Goal: Task Accomplishment & Management: Manage account settings

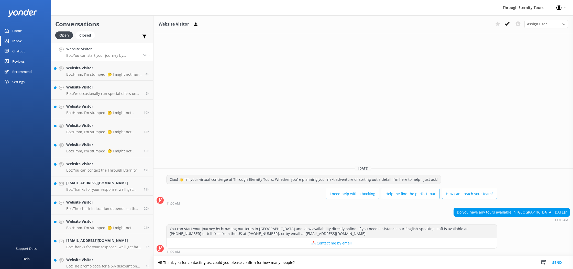
type textarea "Hi! Thank you for contacting us, could you please confirm for how many people?"
click at [105, 69] on h4 "Website Visitor" at bounding box center [104, 68] width 76 height 6
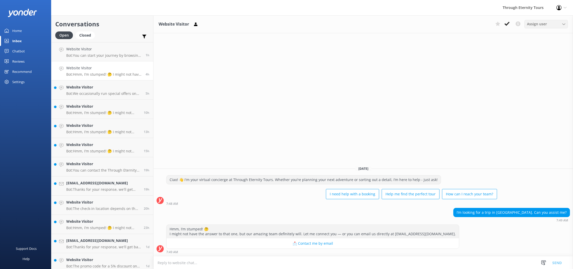
click at [556, 27] on div "Assign user [PERSON_NAME] Nadya Oks [PERSON_NAME] [PERSON_NAME] Mo [PERSON_NAME…" at bounding box center [547, 24] width 44 height 8
click at [316, 108] on div "Website Visitor Assign user [PERSON_NAME] Nadya Oks [PERSON_NAME] [PERSON_NAME]…" at bounding box center [364, 142] width 420 height 254
click at [307, 245] on button "📩 Contact me by email" at bounding box center [313, 244] width 293 height 10
click at [251, 261] on textarea at bounding box center [364, 263] width 420 height 13
type textarea "h"
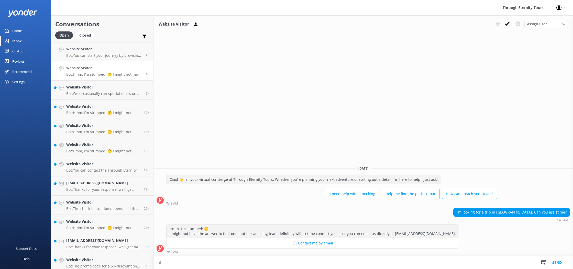
type textarea "h"
type textarea "Hi, thank you for texting us. Yes, we can assist you with your trip in [GEOGRAP…"
drag, startPoint x: 196, startPoint y: 262, endPoint x: 134, endPoint y: 259, distance: 62.8
click at [131, 261] on div "Conversations Open Closed Important Converted Assigned to me Unassigned Website…" at bounding box center [312, 142] width 522 height 254
click at [560, 4] on div "Profile Settings Logout" at bounding box center [561, 7] width 23 height 15
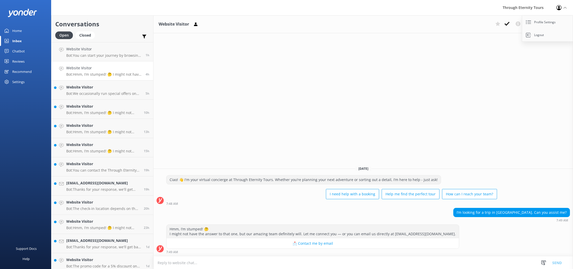
drag, startPoint x: 521, startPoint y: 71, endPoint x: 521, endPoint y: 65, distance: 5.9
click at [521, 69] on div "Website Visitor Assign user [PERSON_NAME] Nadya Oks [PERSON_NAME] [PERSON_NAME]…" at bounding box center [364, 142] width 420 height 254
click at [531, 24] on span "Assign user" at bounding box center [537, 24] width 20 height 6
click at [541, 83] on link "Stefania" at bounding box center [548, 86] width 46 height 10
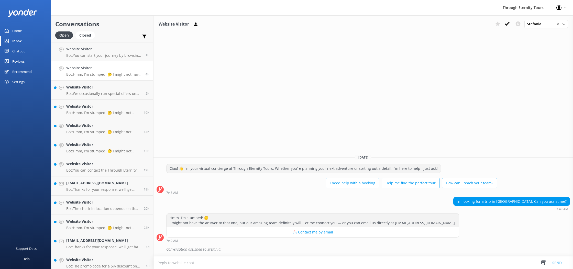
click at [125, 74] on p "Bot: Hmm, I’m stumped! 🤔 I might not have the answer to that one, but our amazi…" at bounding box center [104, 74] width 76 height 5
click at [113, 88] on h4 "Website Visitor" at bounding box center [104, 87] width 76 height 6
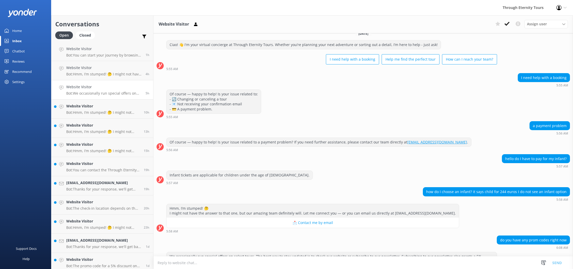
scroll to position [23, 0]
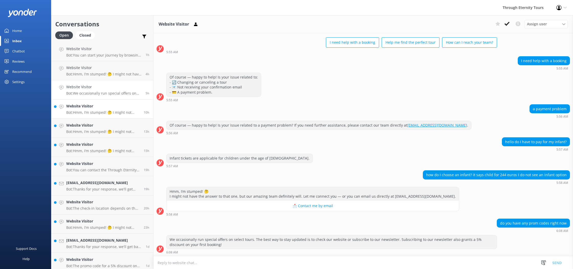
click at [92, 114] on p "Bot: Hmm, I’m stumped! 🤔 I might not have the answer to that one, but our amazi…" at bounding box center [103, 112] width 74 height 5
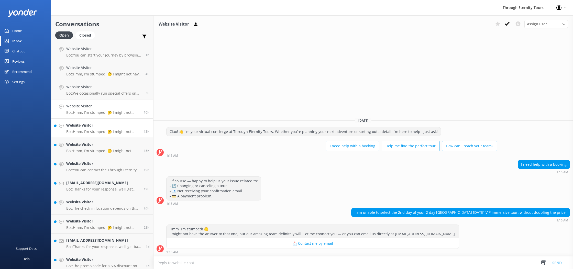
click at [101, 133] on p "Bot: Hmm, I’m stumped! 🤔 I might not have the answer to that one, but our amazi…" at bounding box center [103, 132] width 74 height 5
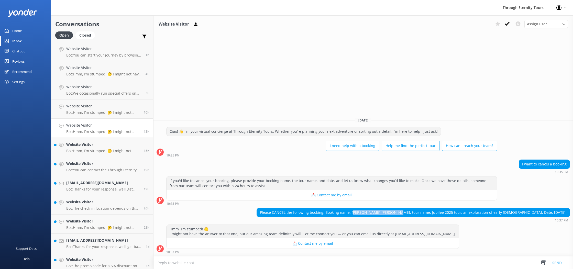
drag, startPoint x: 372, startPoint y: 213, endPoint x: 394, endPoint y: 214, distance: 21.8
click at [414, 213] on div "Please CANCEL the following booking. Booking name: [PERSON_NAME] [PERSON_NAME];…" at bounding box center [413, 212] width 313 height 9
drag, startPoint x: 380, startPoint y: 215, endPoint x: 374, endPoint y: 214, distance: 6.4
click at [380, 215] on div "Please CANCEL the following booking. Booking name: [PERSON_NAME] [PERSON_NAME];…" at bounding box center [413, 212] width 313 height 9
drag, startPoint x: 368, startPoint y: 213, endPoint x: 391, endPoint y: 214, distance: 22.5
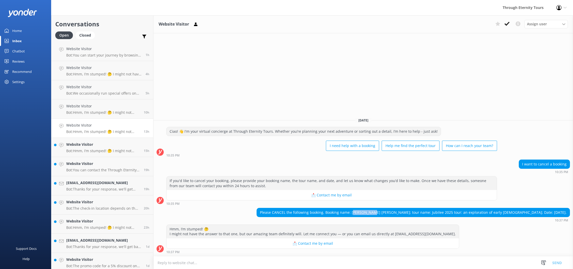
click at [391, 214] on div "Please CANCEL the following booking. Booking name: [PERSON_NAME] [PERSON_NAME];…" at bounding box center [413, 212] width 313 height 9
drag, startPoint x: 368, startPoint y: 213, endPoint x: 397, endPoint y: 214, distance: 28.4
click at [397, 214] on div "Please CANCEL the following booking. Booking name: [PERSON_NAME] [PERSON_NAME];…" at bounding box center [413, 212] width 313 height 9
click at [396, 213] on div "Please CANCEL the following booking. Booking name: [PERSON_NAME] [PERSON_NAME];…" at bounding box center [413, 212] width 313 height 9
drag, startPoint x: 396, startPoint y: 213, endPoint x: 369, endPoint y: 213, distance: 27.1
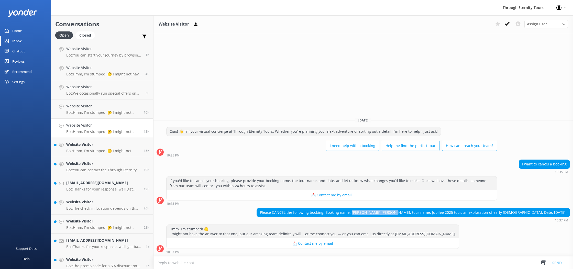
click at [369, 213] on div "Please CANCEL the following booking. Booking name: [PERSON_NAME] [PERSON_NAME];…" at bounding box center [413, 212] width 313 height 9
copy div "[PERSON_NAME] [PERSON_NAME]"
click at [535, 24] on span "Assign user" at bounding box center [537, 24] width 20 height 6
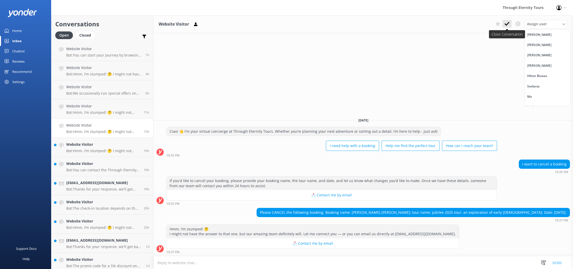
click at [506, 24] on use at bounding box center [507, 24] width 5 height 4
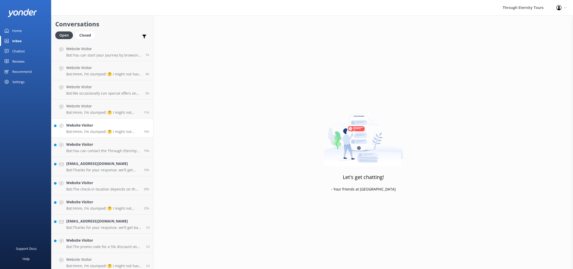
click at [98, 132] on p "Bot: Hmm, I’m stumped! 🤔 I might not have the answer to that one, but our amazi…" at bounding box center [103, 132] width 74 height 5
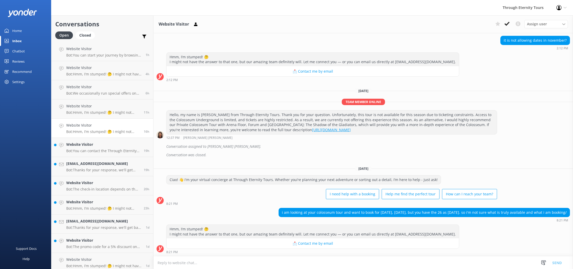
scroll to position [145, 0]
click at [100, 153] on link "Website Visitor Bot: You can contact the Through Eternity Tours team at [PHONE_…" at bounding box center [102, 147] width 102 height 19
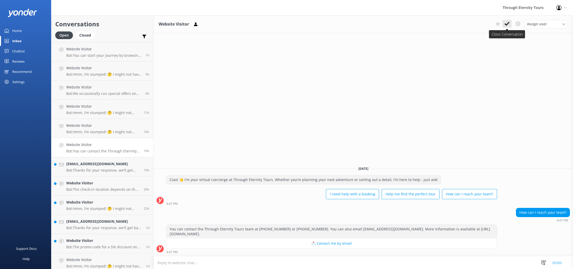
click at [507, 25] on use at bounding box center [507, 24] width 5 height 4
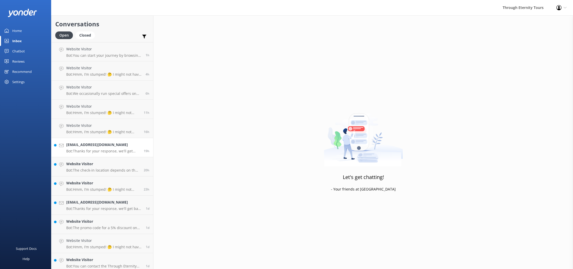
click at [101, 153] on p "Bot: Thanks for your response, we'll get back to you as soon as we can during o…" at bounding box center [103, 151] width 74 height 5
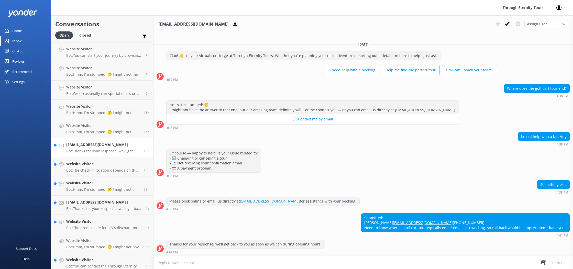
scroll to position [5, 0]
drag, startPoint x: 394, startPoint y: 212, endPoint x: 371, endPoint y: 212, distance: 22.5
click at [371, 214] on div "Submitted: [PERSON_NAME] [EMAIL_ADDRESS][DOMAIN_NAME] [PHONE_NUMBER] Need to kn…" at bounding box center [465, 223] width 209 height 19
copy div "[PERSON_NAME]"
drag, startPoint x: 409, startPoint y: 219, endPoint x: 371, endPoint y: 219, distance: 37.6
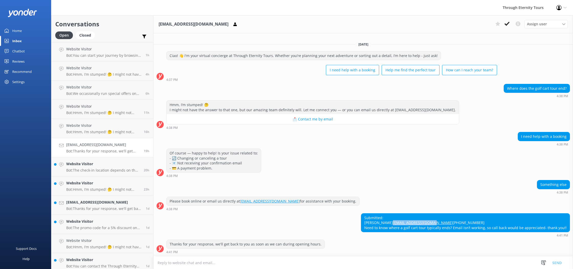
click at [371, 219] on div "Submitted: [PERSON_NAME] [EMAIL_ADDRESS][DOMAIN_NAME] [PHONE_NUMBER] Need to kn…" at bounding box center [465, 223] width 209 height 19
copy link "[EMAIL_ADDRESS][DOMAIN_NAME]"
click at [509, 25] on icon at bounding box center [507, 23] width 5 height 5
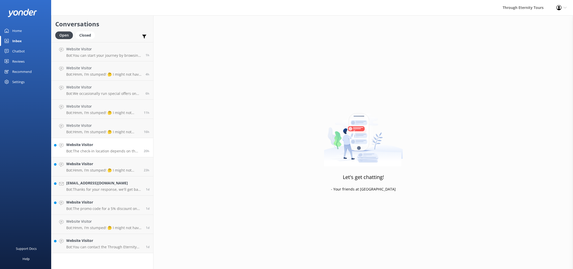
click at [99, 146] on h4 "Website Visitor" at bounding box center [103, 145] width 74 height 6
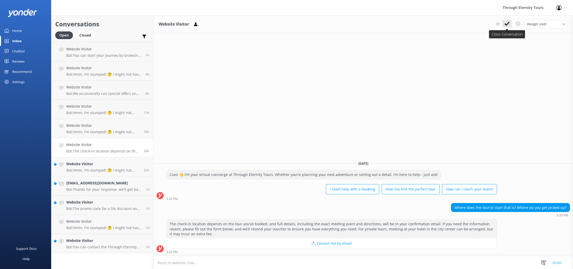
click at [506, 26] on icon at bounding box center [507, 23] width 5 height 5
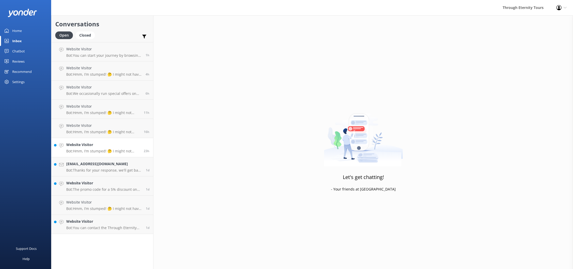
click at [86, 151] on p "Bot: Hmm, I’m stumped! 🤔 I might not have the answer to that one, but our amazi…" at bounding box center [103, 151] width 74 height 5
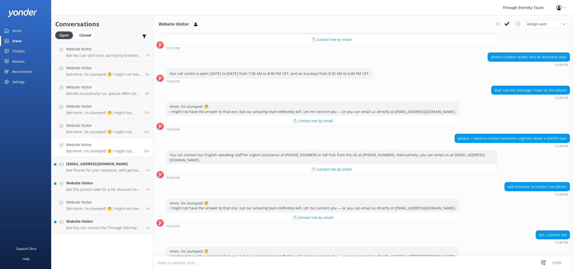
scroll to position [92, 0]
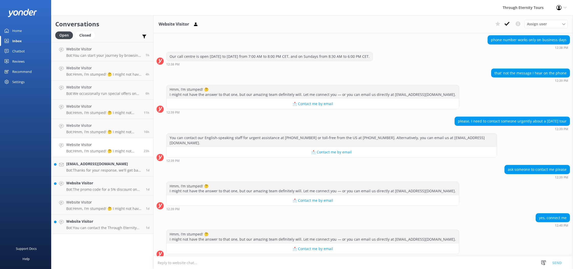
drag, startPoint x: 456, startPoint y: 122, endPoint x: 571, endPoint y: 125, distance: 115.0
click at [573, 125] on div "please, I need to contact someone urgently about a [DATE] tour 12:39 PM" at bounding box center [364, 124] width 420 height 14
copy div "please, I need to contact someone urgently about a [DATE] tour"
click at [509, 23] on icon at bounding box center [507, 23] width 5 height 5
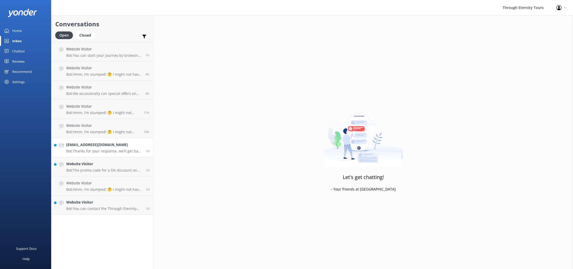
click at [114, 154] on link "[EMAIL_ADDRESS][DOMAIN_NAME] Bot: Thanks for your response, we'll get back to y…" at bounding box center [102, 147] width 102 height 19
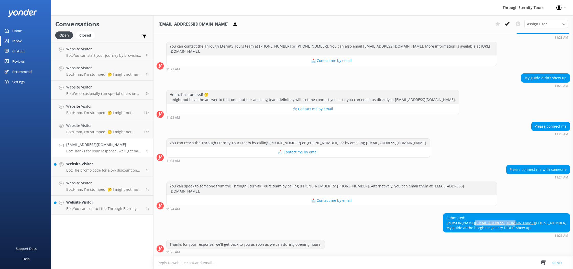
scroll to position [56, 0]
drag, startPoint x: 521, startPoint y: 221, endPoint x: 487, endPoint y: 220, distance: 34.8
click at [487, 220] on div "Submitted: [PERSON_NAME] [EMAIL_ADDRESS][DOMAIN_NAME] [PHONE_NUMBER] My guide a…" at bounding box center [507, 223] width 126 height 19
copy link "[EMAIL_ADDRESS][DOMAIN_NAME]"
click at [507, 23] on icon at bounding box center [507, 23] width 5 height 5
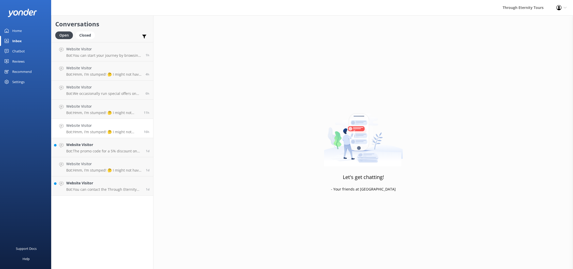
click at [93, 132] on p "Bot: Hmm, I’m stumped! 🤔 I might not have the answer to that one, but our amazi…" at bounding box center [103, 132] width 74 height 5
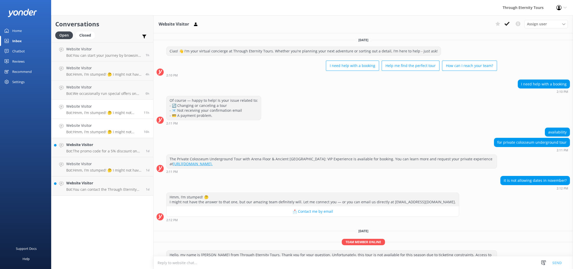
click at [83, 114] on p "Bot: Hmm, I’m stumped! 🤔 I might not have the answer to that one, but our amazi…" at bounding box center [103, 113] width 74 height 5
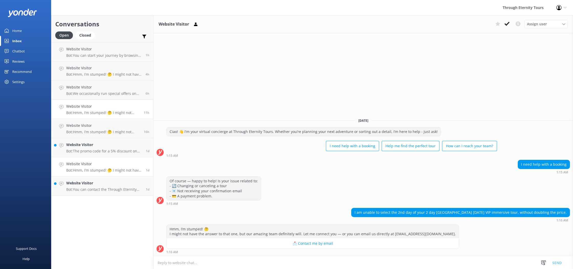
click at [111, 162] on h4 "Website Visitor" at bounding box center [104, 164] width 76 height 6
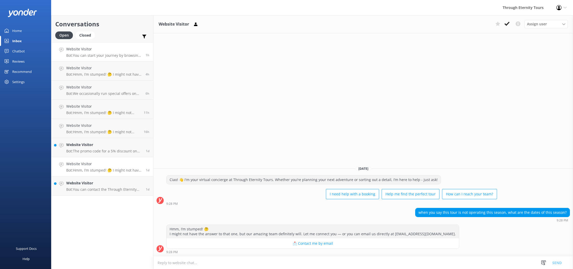
click at [94, 54] on p "Bot: You can start your journey by browsing our tours in [GEOGRAPHIC_DATA] and …" at bounding box center [104, 55] width 76 height 5
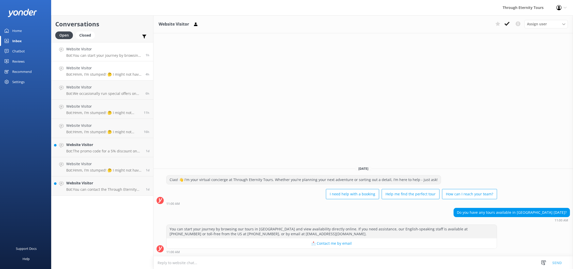
click at [108, 68] on h4 "Website Visitor" at bounding box center [104, 68] width 76 height 6
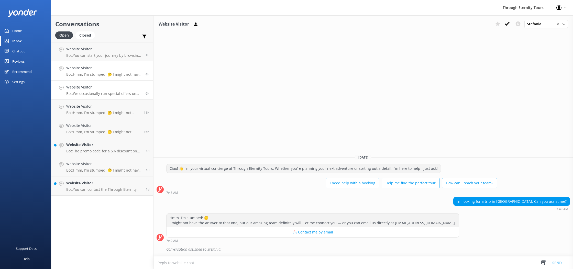
click at [107, 94] on p "Bot: We occasionally run special offers on select tours. The best way to stay u…" at bounding box center [104, 93] width 76 height 5
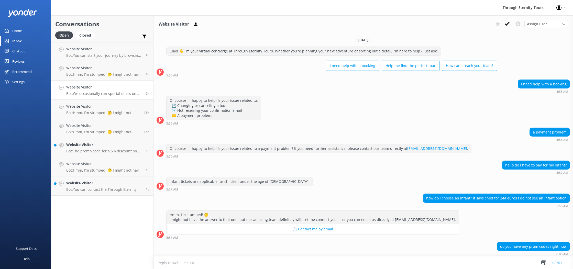
scroll to position [23, 0]
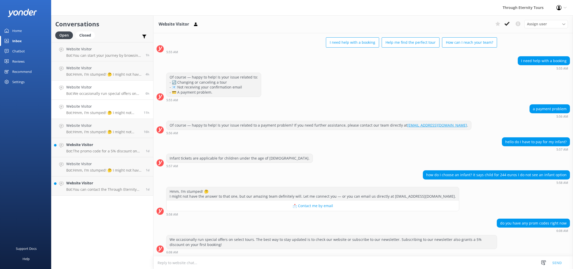
click at [114, 109] on div "Website Visitor Bot: Hmm, I’m stumped! 🤔 I might not have the answer to that on…" at bounding box center [103, 109] width 74 height 11
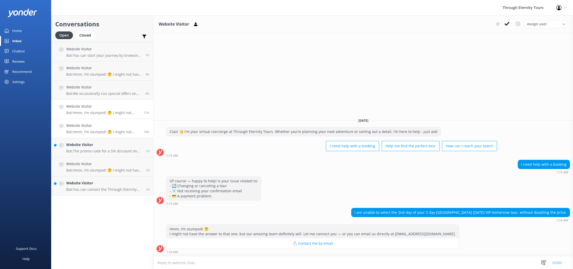
click at [112, 122] on link "Website Visitor Bot: Hmm, I’m stumped! 🤔 I might not have the answer to that on…" at bounding box center [102, 128] width 102 height 19
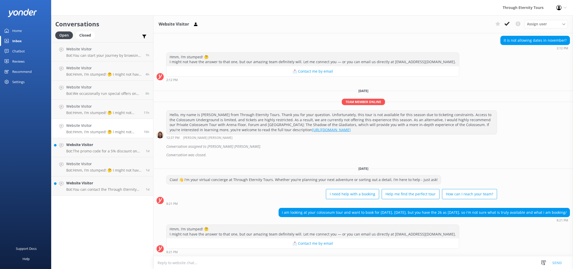
scroll to position [145, 0]
click at [108, 167] on div "Website Visitor Bot: Hmm, I’m stumped! 🤔 I might not have the answer to that on…" at bounding box center [104, 166] width 76 height 11
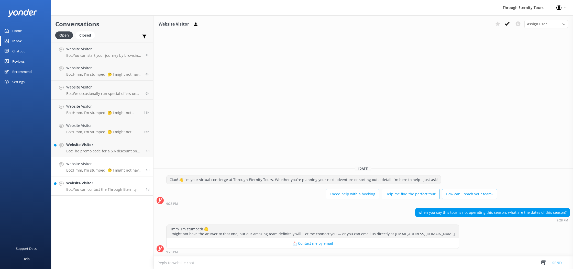
click at [113, 182] on h4 "Website Visitor" at bounding box center [104, 183] width 76 height 6
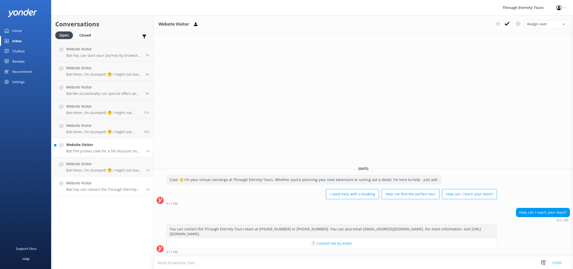
click at [104, 153] on p "Bot: The promo code for a 5% discount on your first booking is NEWSLETTER5." at bounding box center [104, 151] width 76 height 5
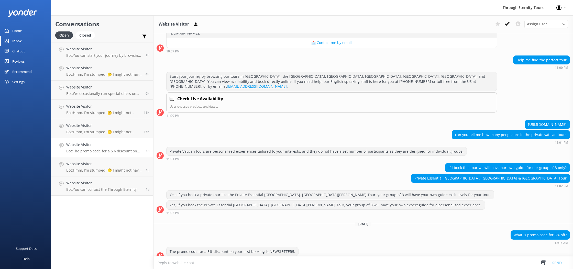
scroll to position [150, 0]
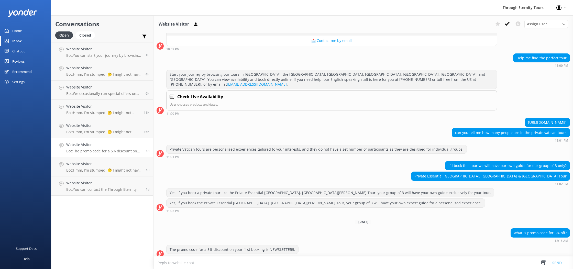
click at [17, 51] on div "Chatbot" at bounding box center [18, 51] width 13 height 10
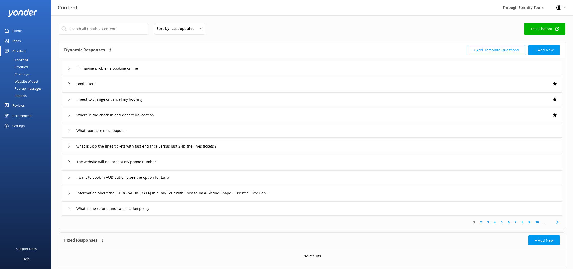
click at [15, 30] on div "Home" at bounding box center [16, 31] width 9 height 10
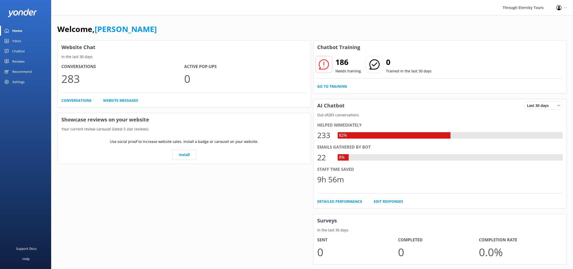
click at [16, 45] on div "Inbox" at bounding box center [16, 41] width 9 height 10
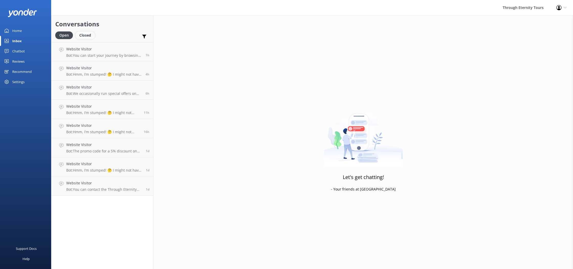
drag, startPoint x: 93, startPoint y: 38, endPoint x: 88, endPoint y: 37, distance: 5.5
click at [93, 38] on div "Closed" at bounding box center [85, 35] width 19 height 8
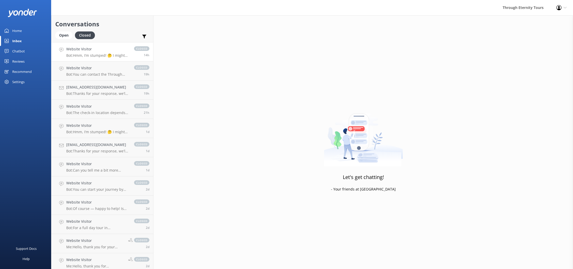
click at [88, 54] on p "Bot: Hmm, I’m stumped! 🤔 I might not have the answer to that one, but our amazi…" at bounding box center [97, 55] width 63 height 5
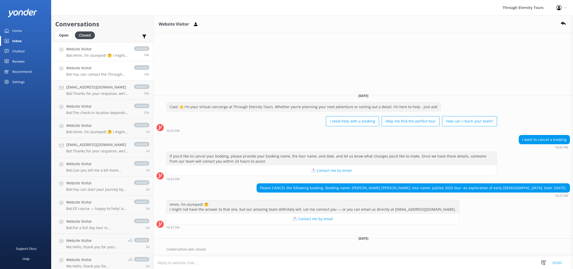
click at [91, 65] on h4 "Website Visitor" at bounding box center [97, 68] width 63 height 6
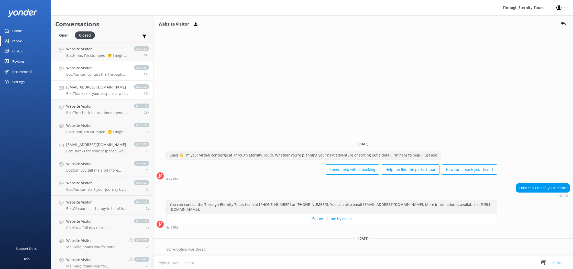
click at [97, 90] on div "[EMAIL_ADDRESS][DOMAIN_NAME] Bot: Thanks for your response, we'll get back to y…" at bounding box center [97, 89] width 63 height 11
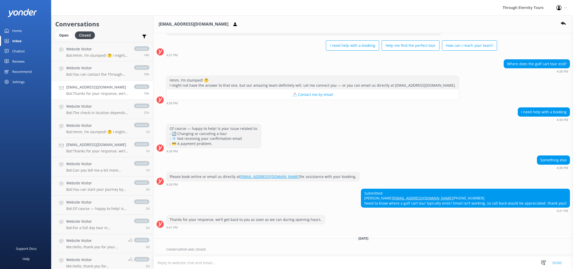
scroll to position [30, 0]
click at [98, 112] on p "Bot: The check-in location depends on the tour you’ve booked, and full details,…" at bounding box center [97, 113] width 63 height 5
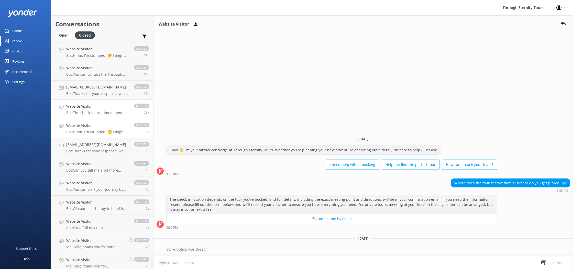
click at [97, 120] on link "Website Visitor Bot: Hmm, I’m stumped! 🤔 I might not have the answer to that on…" at bounding box center [102, 128] width 102 height 19
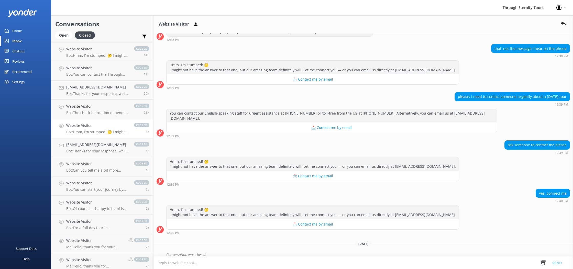
scroll to position [52, 0]
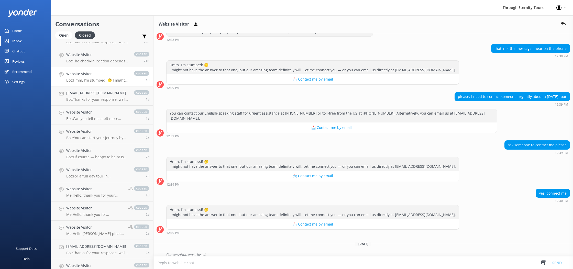
click at [25, 31] on link "Home" at bounding box center [25, 31] width 51 height 10
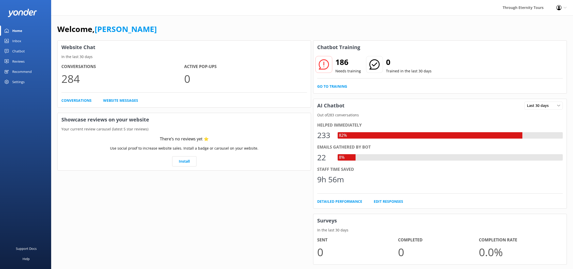
click at [15, 40] on div "Inbox" at bounding box center [16, 41] width 9 height 10
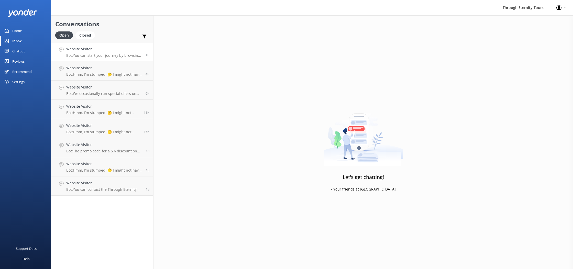
click at [72, 53] on p "Bot: You can start your journey by browsing our tours in [GEOGRAPHIC_DATA] and …" at bounding box center [104, 55] width 76 height 5
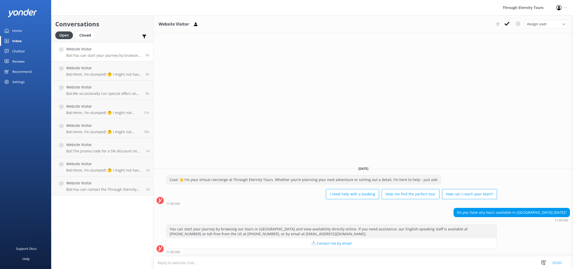
click at [567, 9] on icon at bounding box center [565, 7] width 3 height 3
click at [551, 21] on link "Profile Settings" at bounding box center [548, 22] width 51 height 13
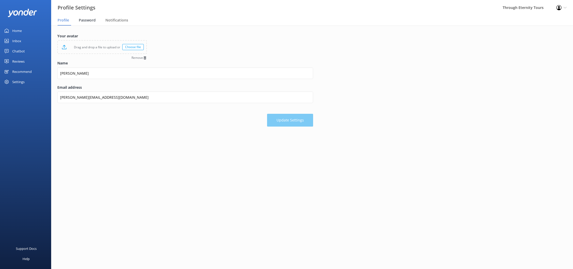
click at [89, 20] on span "Password" at bounding box center [87, 20] width 17 height 5
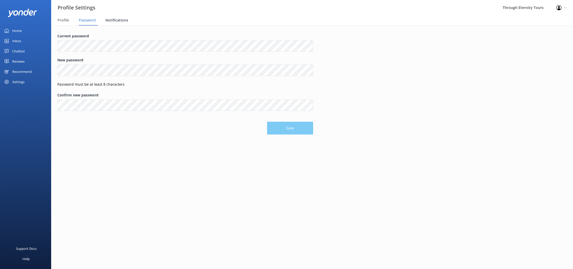
click at [111, 20] on span "Notifications" at bounding box center [116, 20] width 23 height 5
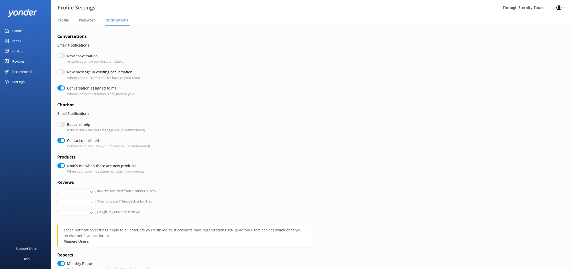
checkbox input "true"
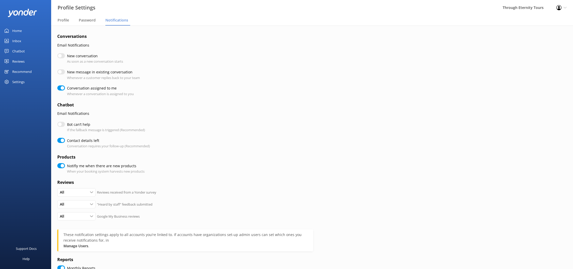
click at [73, 56] on label "New conversation" at bounding box center [94, 56] width 54 height 6
click at [65, 56] on input "New conversation" at bounding box center [61, 55] width 8 height 5
checkbox input "true"
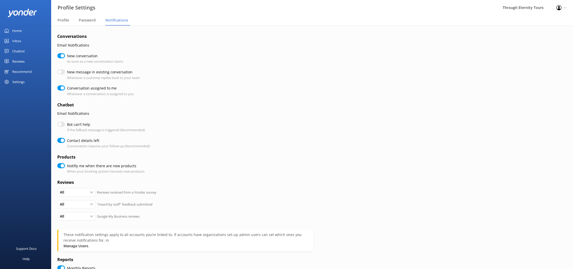
click at [65, 70] on input "New message in existing conversation" at bounding box center [61, 71] width 8 height 5
checkbox input "true"
click at [18, 33] on div "Home" at bounding box center [16, 31] width 9 height 10
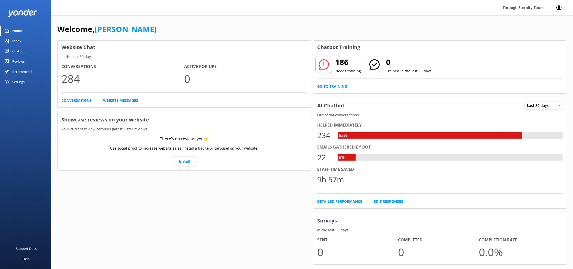
click at [562, 8] on div "Profile Settings Logout" at bounding box center [561, 7] width 23 height 15
click at [541, 21] on link "Profile Settings" at bounding box center [548, 22] width 51 height 13
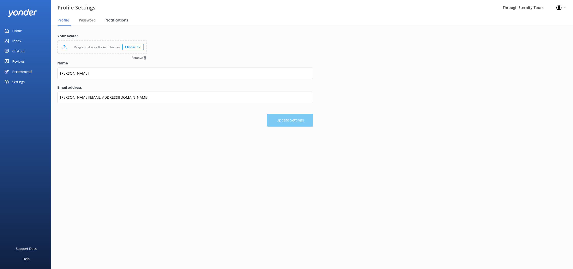
click at [115, 19] on span "Notifications" at bounding box center [116, 20] width 23 height 5
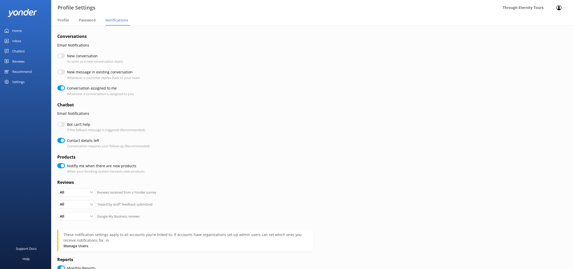
checkbox input "true"
click at [71, 55] on label "New conversation" at bounding box center [94, 56] width 54 height 6
click at [65, 55] on input "New conversation" at bounding box center [61, 55] width 8 height 5
checkbox input "true"
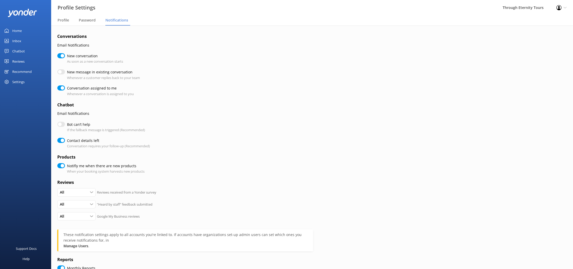
checkbox input "true"
click at [61, 72] on input "New message in existing conversation" at bounding box center [61, 71] width 8 height 5
checkbox input "true"
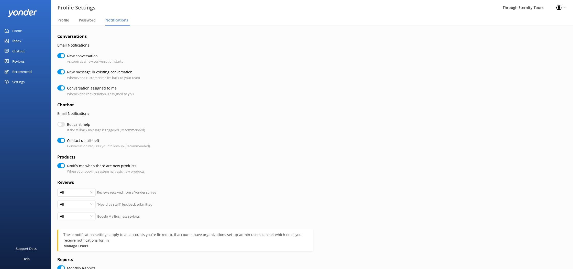
checkbox input "true"
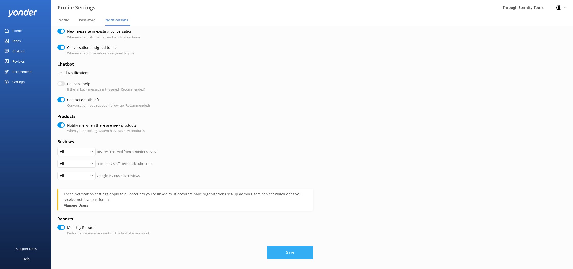
click at [304, 249] on button "Save" at bounding box center [290, 252] width 46 height 13
checkbox input "true"
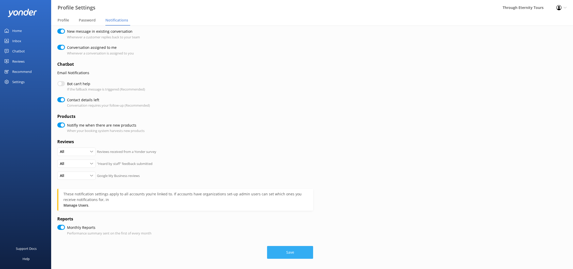
click at [300, 252] on button "Save" at bounding box center [290, 252] width 46 height 13
checkbox input "true"
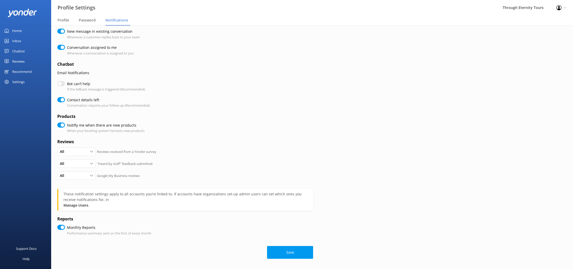
click at [16, 32] on div "Home" at bounding box center [16, 31] width 9 height 10
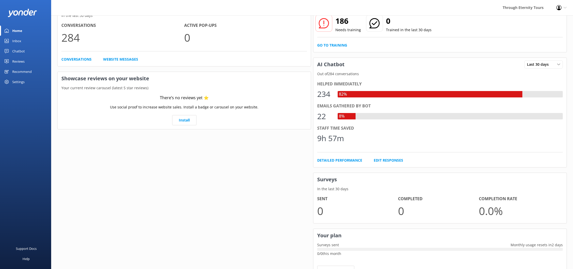
click at [17, 39] on div "Inbox" at bounding box center [16, 41] width 9 height 10
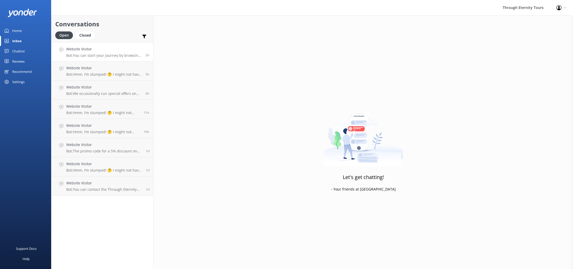
click at [115, 53] on div "Website Visitor Bot: You can start your journey by browsing our tours in Rome a…" at bounding box center [104, 51] width 76 height 11
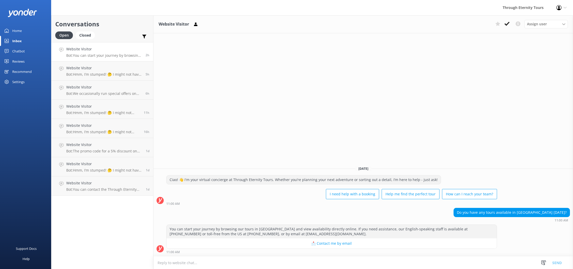
click at [104, 52] on div "Website Visitor Bot: You can start your journey by browsing our tours in Rome a…" at bounding box center [104, 51] width 76 height 11
click at [230, 259] on textarea at bounding box center [364, 263] width 420 height 13
click at [542, 264] on use at bounding box center [544, 263] width 5 height 5
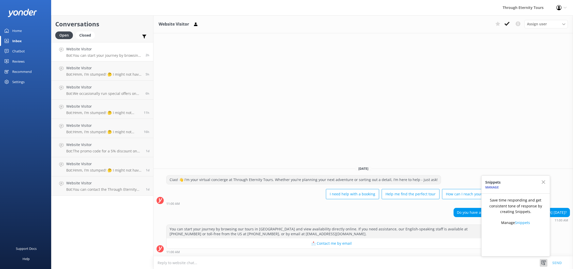
click at [524, 222] on link "Snippets" at bounding box center [522, 222] width 15 height 5
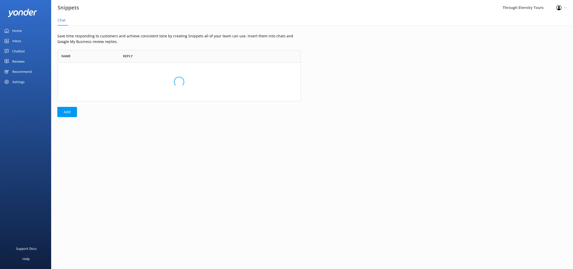
scroll to position [51, 244]
click at [65, 112] on button "Add" at bounding box center [67, 112] width 20 height 10
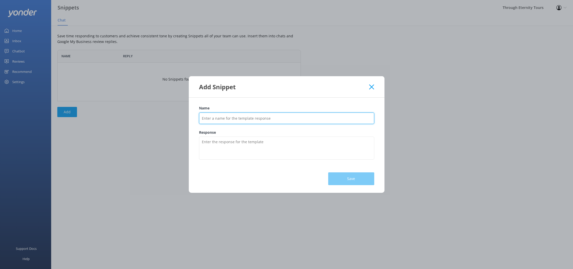
click at [231, 119] on input "Name" at bounding box center [286, 119] width 175 height 12
type input "T"
type input "Last minute tour"
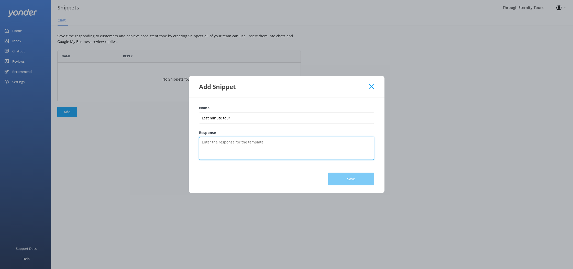
type textarea "W"
type textarea "Hi! Thank you for contacting us, kindly ask you to provide more information."
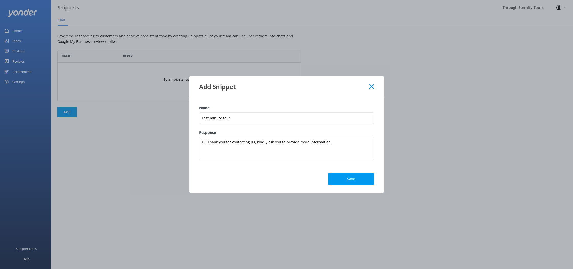
click at [372, 87] on use at bounding box center [371, 86] width 5 height 5
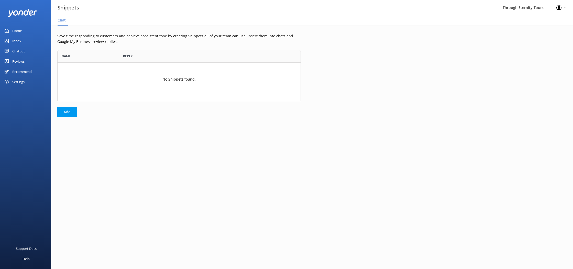
click at [16, 31] on div "Home" at bounding box center [16, 31] width 9 height 10
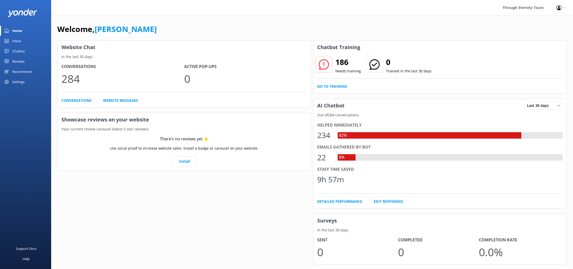
click at [21, 43] on div "Inbox" at bounding box center [16, 41] width 9 height 10
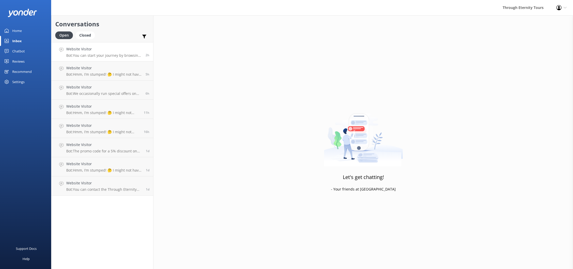
click at [96, 55] on p "Bot: You can start your journey by browsing our tours in [GEOGRAPHIC_DATA] and …" at bounding box center [104, 55] width 76 height 5
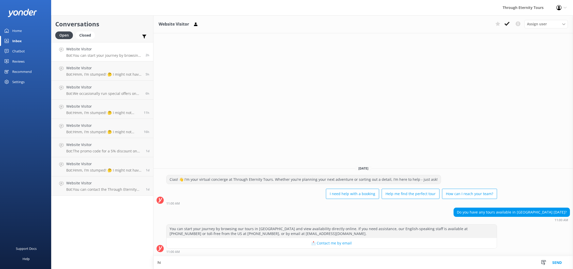
type textarea "h"
type textarea "H"
type textarea "G"
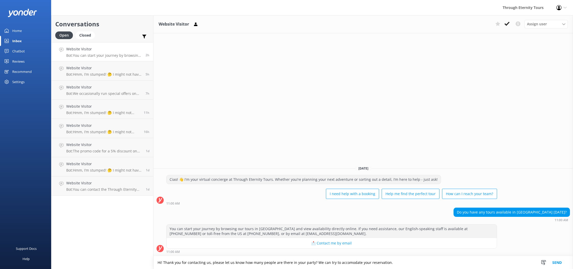
click at [350, 263] on textarea "Hi! Thank you for contacting us, please let us know how many people are there i…" at bounding box center [364, 263] width 420 height 13
click at [348, 264] on textarea "Hi! Thank you for contacting us, please let us know how many people are there i…" at bounding box center [364, 263] width 420 height 13
drag, startPoint x: 393, startPoint y: 263, endPoint x: 152, endPoint y: 260, distance: 241.9
click at [152, 260] on div "Conversations Open Closed Important Converted Assigned to me Unassigned Website…" at bounding box center [312, 142] width 522 height 254
paste textarea "Thank you for reaching out to us. Could you kindly let us know the number of gu…"
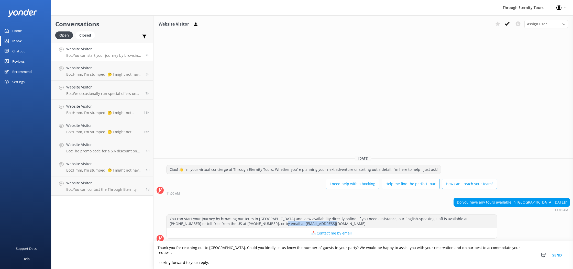
drag, startPoint x: 275, startPoint y: 224, endPoint x: 240, endPoint y: 224, distance: 35.3
click at [238, 224] on div "You can start your journey by browsing our tours in [GEOGRAPHIC_DATA] and view …" at bounding box center [332, 222] width 331 height 14
copy div "office@througheternity.com."
click at [507, 253] on textarea "Thank you for reaching out to us. Could you kindly let us know the number of gu…" at bounding box center [364, 256] width 420 height 28
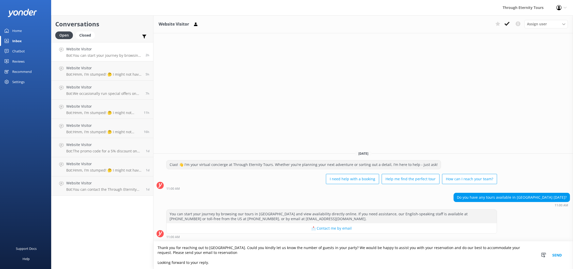
type textarea "Thank you for reaching out to us. Could you kindly let us know the number of gu…"
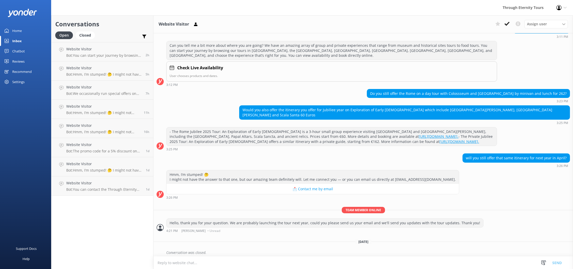
scroll to position [58, 0]
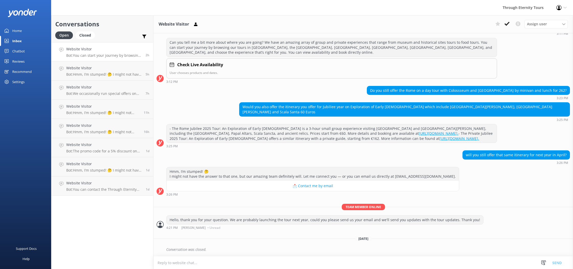
click at [84, 50] on h4 "Website Visitor" at bounding box center [104, 49] width 76 height 6
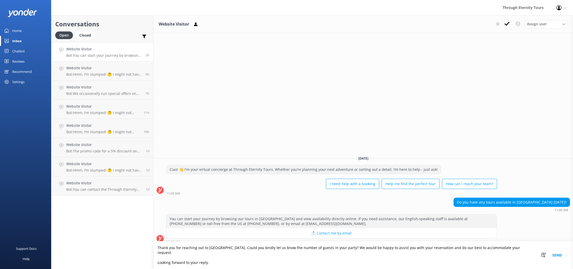
drag, startPoint x: 498, startPoint y: 254, endPoint x: 520, endPoint y: 246, distance: 23.2
click at [498, 254] on textarea "Thank you for reaching out to [GEOGRAPHIC_DATA]. Could you kindly let us know t…" at bounding box center [364, 256] width 420 height 28
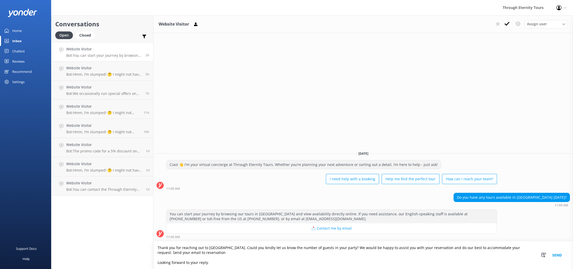
type textarea "Thank you for reaching out to [GEOGRAPHIC_DATA]. Could you kindly let us know t…"
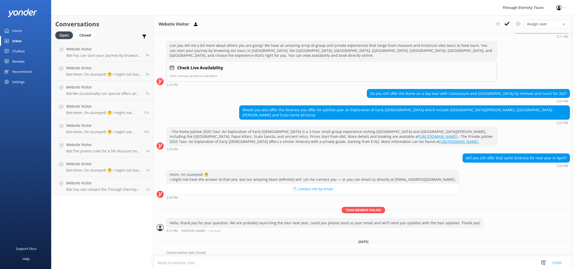
scroll to position [58, 0]
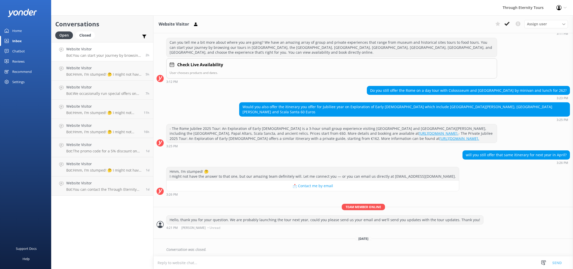
click at [118, 52] on div "Website Visitor Bot: You can start your journey by browsing our tours in [GEOGR…" at bounding box center [104, 51] width 76 height 11
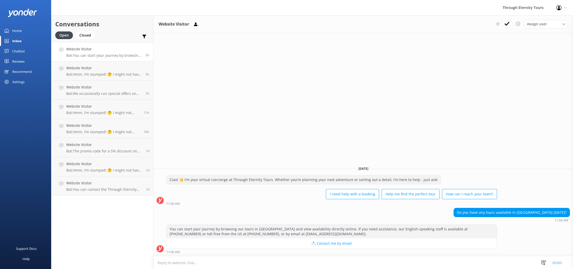
click at [217, 265] on textarea at bounding box center [364, 263] width 420 height 13
click at [247, 263] on textarea at bounding box center [364, 263] width 420 height 13
paste textarea "Thank you for reaching out to [GEOGRAPHIC_DATA]. Could you kindly let us know t…"
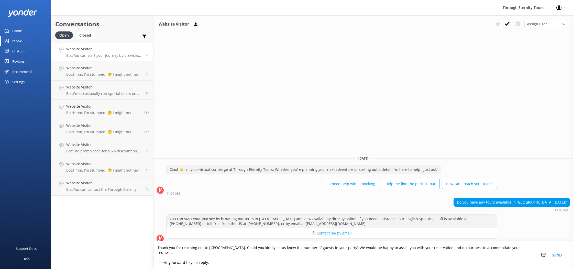
click at [515, 253] on textarea "Thank you for reaching out to [GEOGRAPHIC_DATA]. Could you kindly let us know t…" at bounding box center [364, 256] width 420 height 28
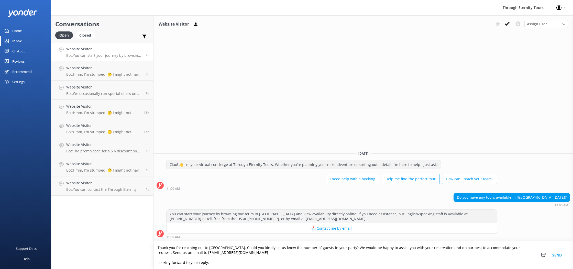
type textarea "Thank you for reaching out to us. Could you kindly let us know the number of gu…"
click at [557, 254] on button "Send" at bounding box center [557, 256] width 19 height 28
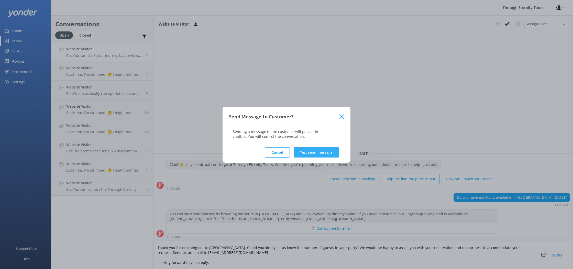
click at [318, 152] on button "Yes, send message" at bounding box center [316, 152] width 45 height 10
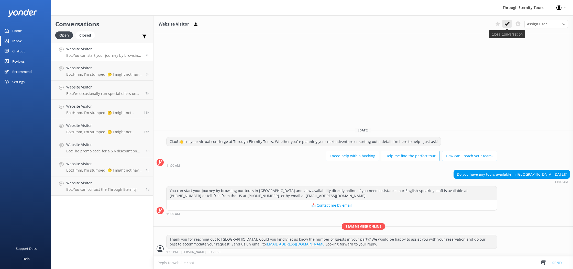
click at [508, 25] on icon at bounding box center [507, 23] width 5 height 5
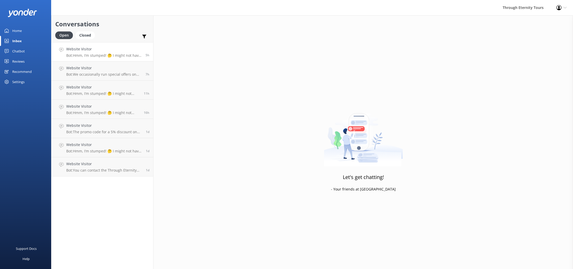
click at [94, 52] on div "Website Visitor Bot: Hmm, I’m stumped! 🤔 I might not have the answer to that on…" at bounding box center [104, 51] width 76 height 11
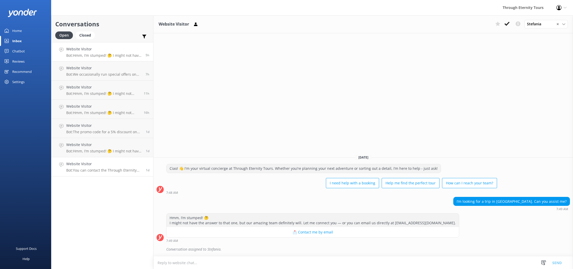
click at [99, 172] on p "Bot: You can contact the Through Eternity Tours team at 1-800-267-7581 or +39 0…" at bounding box center [104, 170] width 76 height 5
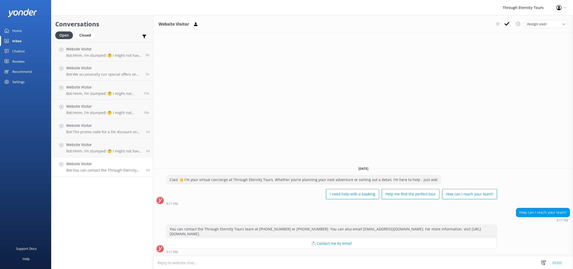
click at [506, 24] on use at bounding box center [507, 24] width 5 height 4
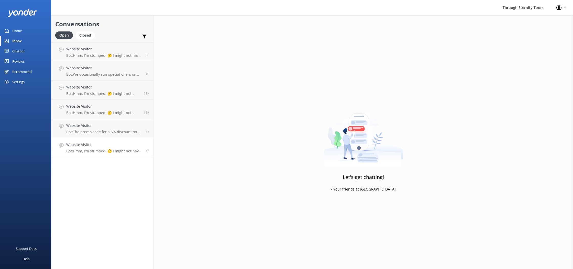
click at [99, 156] on link "Website Visitor Bot: Hmm, I’m stumped! 🤔 I might not have the answer to that on…" at bounding box center [102, 147] width 102 height 19
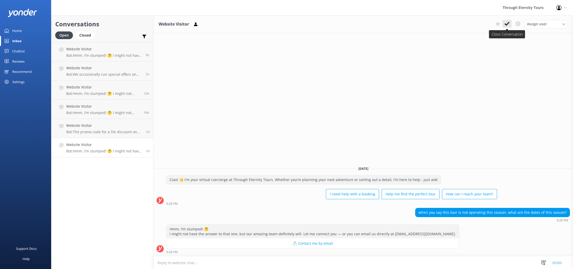
click at [507, 25] on use at bounding box center [507, 24] width 5 height 4
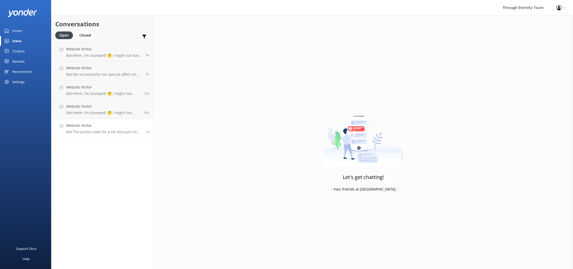
click at [101, 135] on link "Website Visitor Bot: The promo code for a 5% discount on your first booking is …" at bounding box center [102, 128] width 102 height 19
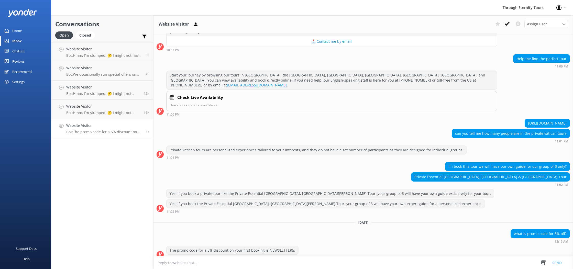
scroll to position [150, 0]
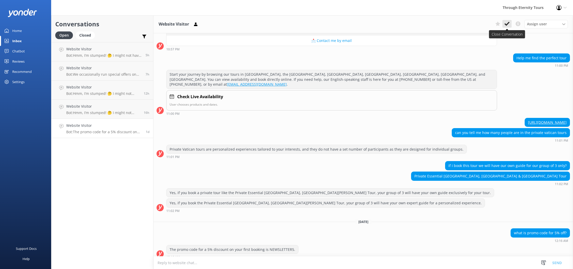
click at [506, 23] on icon at bounding box center [507, 23] width 5 height 5
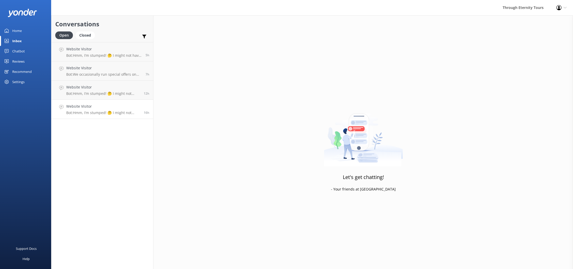
click at [91, 113] on p "Bot: Hmm, I’m stumped! 🤔 I might not have the answer to that one, but our amazi…" at bounding box center [103, 113] width 74 height 5
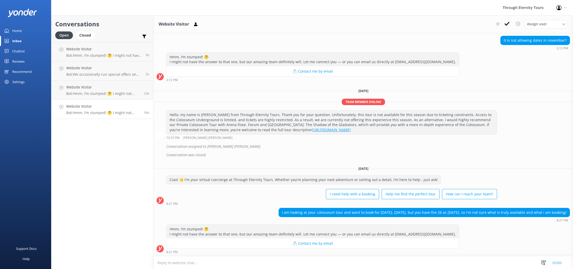
scroll to position [145, 0]
click at [369, 260] on textarea at bounding box center [364, 263] width 420 height 13
click at [509, 22] on use at bounding box center [507, 24] width 5 height 4
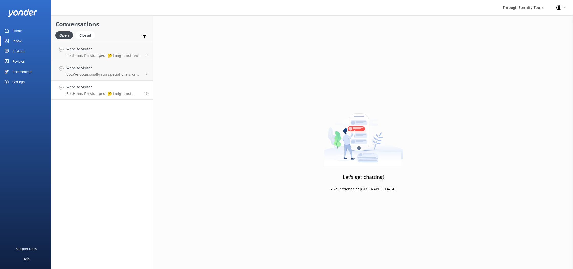
click at [86, 95] on p "Bot: Hmm, I’m stumped! 🤔 I might not have the answer to that one, but our amazi…" at bounding box center [103, 93] width 74 height 5
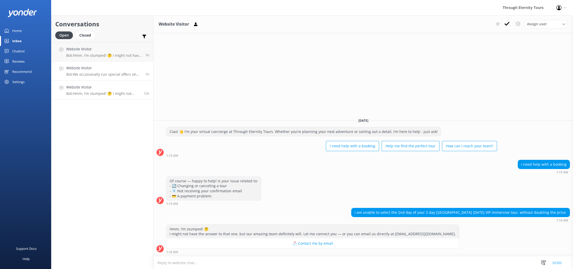
click at [106, 73] on p "Bot: We occasionally run special offers on select tours. The best way to stay u…" at bounding box center [104, 74] width 76 height 5
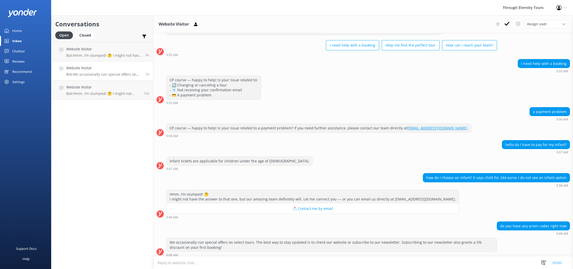
scroll to position [23, 0]
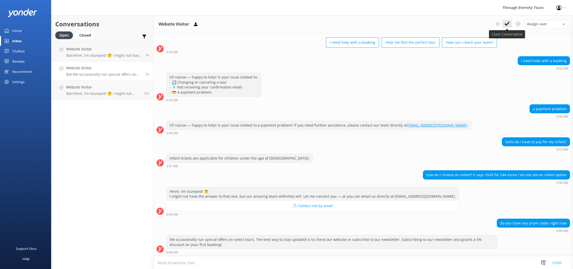
drag, startPoint x: 509, startPoint y: 24, endPoint x: 474, endPoint y: 28, distance: 35.6
click at [509, 24] on icon at bounding box center [507, 23] width 5 height 5
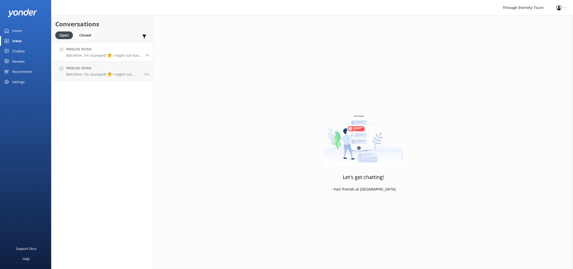
click at [101, 54] on p "Bot: Hmm, I’m stumped! 🤔 I might not have the answer to that one, but our amazi…" at bounding box center [104, 55] width 76 height 5
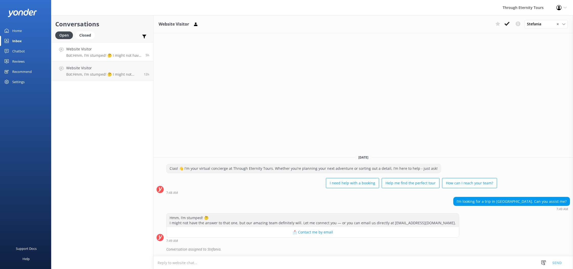
click at [96, 55] on p "Bot: Hmm, I’m stumped! 🤔 I might not have the answer to that one, but our amazi…" at bounding box center [104, 55] width 76 height 5
click at [92, 71] on h4 "Website Visitor" at bounding box center [103, 68] width 74 height 6
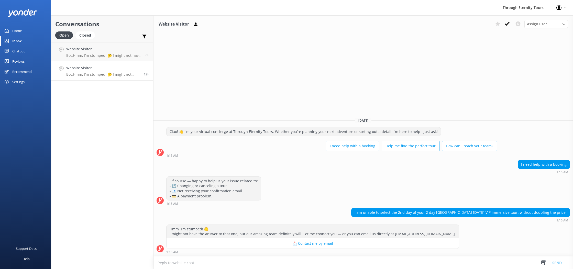
click at [20, 51] on div "Chatbot" at bounding box center [18, 51] width 13 height 10
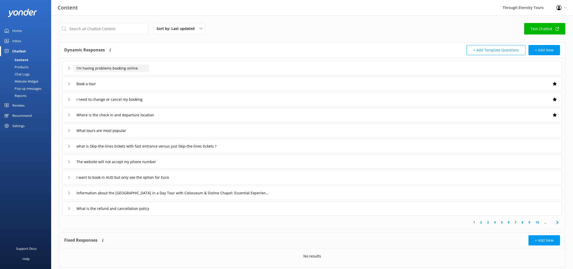
scroll to position [1, 0]
click at [69, 70] on div "I'm having problems booking online" at bounding box center [106, 67] width 76 height 8
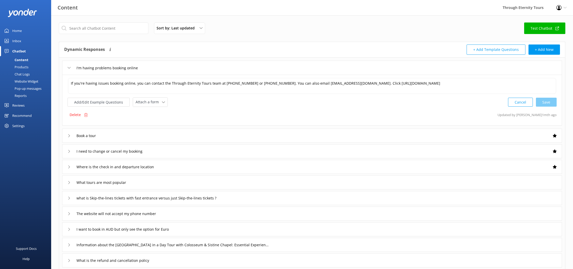
click at [67, 136] on div "Book a tour" at bounding box center [312, 136] width 500 height 14
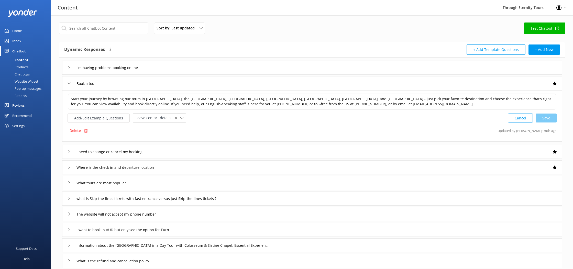
click at [72, 152] on div "I need to change or cancel my booking" at bounding box center [109, 152] width 82 height 8
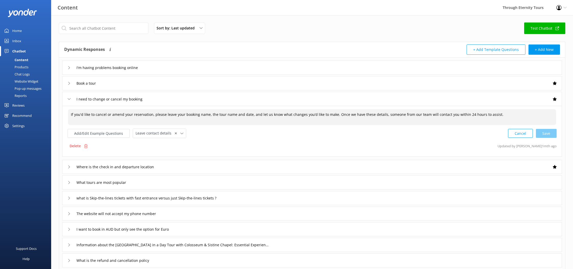
drag, startPoint x: 246, startPoint y: 115, endPoint x: 154, endPoint y: 113, distance: 92.7
click at [155, 113] on textarea "If you'd like to cancel or amend your reservation, please leave your booking na…" at bounding box center [312, 117] width 488 height 16
click at [106, 170] on input "Where is the check in and departure location" at bounding box center [122, 167] width 96 height 8
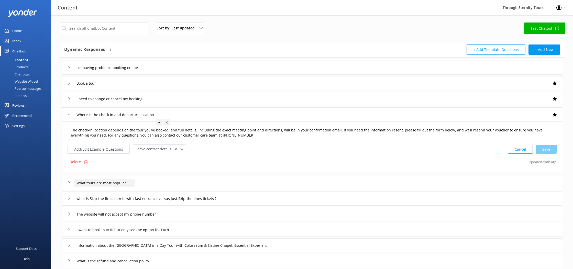
click at [106, 185] on input "What tours are most popular" at bounding box center [104, 183] width 61 height 8
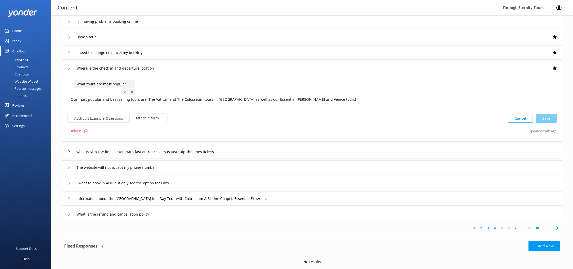
scroll to position [67, 0]
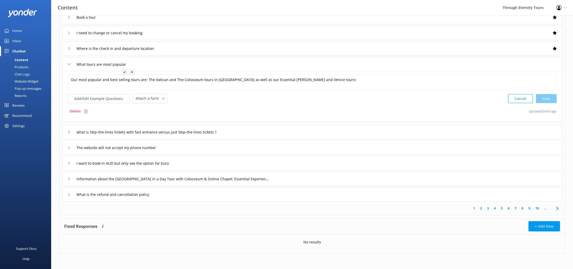
click at [483, 211] on div "1 2 3 4 5 6 7 8 9 10 ..." at bounding box center [312, 209] width 504 height 14
click at [483, 210] on link "2" at bounding box center [481, 208] width 7 height 5
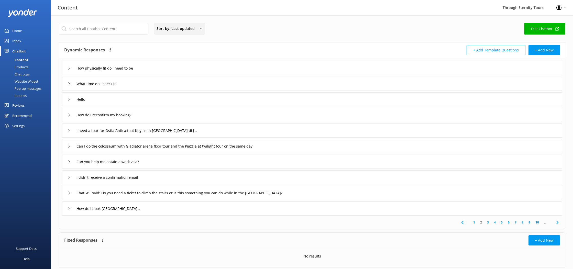
click at [196, 31] on span "Sort by: Last updated" at bounding box center [177, 29] width 41 height 6
click at [493, 223] on link "4" at bounding box center [495, 222] width 7 height 5
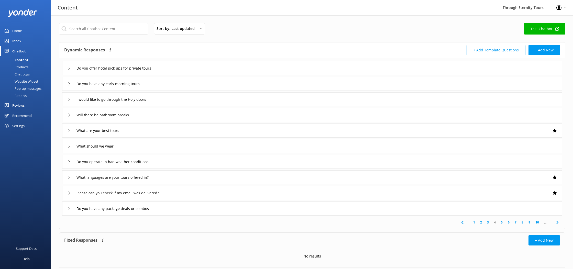
scroll to position [0, 0]
click at [28, 31] on link "Home" at bounding box center [25, 31] width 51 height 10
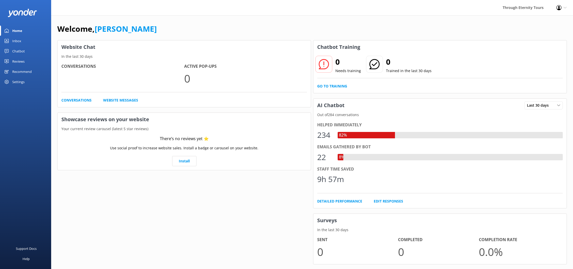
click at [20, 40] on div "Inbox" at bounding box center [16, 41] width 9 height 10
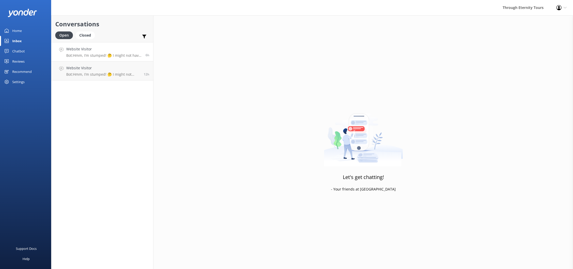
click at [84, 49] on h4 "Website Visitor" at bounding box center [104, 49] width 76 height 6
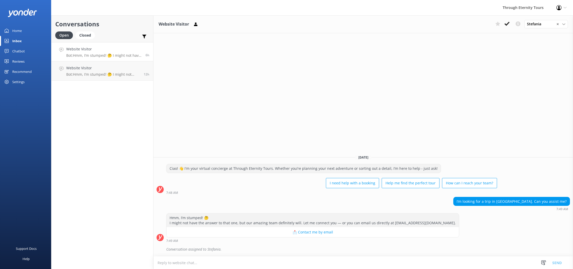
click at [106, 58] on link "Website Visitor Bot: Hmm, I’m stumped! 🤔 I might not have the answer to that on…" at bounding box center [102, 51] width 102 height 19
click at [83, 54] on p "Bot: Hmm, I’m stumped! 🤔 I might not have the answer to that one, but our amazi…" at bounding box center [104, 55] width 76 height 5
click at [87, 66] on h4 "Website Visitor" at bounding box center [103, 68] width 74 height 6
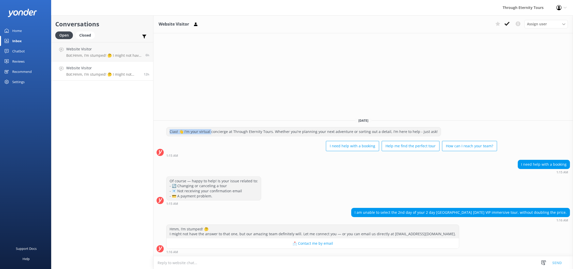
drag, startPoint x: 210, startPoint y: 133, endPoint x: 199, endPoint y: 130, distance: 11.3
click at [200, 129] on div "Ciao! 👋 I'm your virtual concierge at Through Eternity Tours. Whether you’re pl…" at bounding box center [304, 131] width 274 height 9
click at [199, 131] on div "Ciao! 👋 I'm your virtual concierge at Through Eternity Tours. Whether you’re pl…" at bounding box center [304, 131] width 274 height 9
drag, startPoint x: 199, startPoint y: 132, endPoint x: 221, endPoint y: 132, distance: 22.5
click at [216, 132] on div "Ciao! 👋 I'm your virtual concierge at Through Eternity Tours. Whether you’re pl…" at bounding box center [304, 131] width 274 height 9
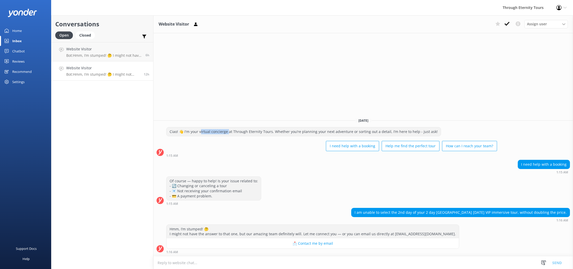
drag, startPoint x: 227, startPoint y: 132, endPoint x: 199, endPoint y: 132, distance: 27.9
click at [199, 132] on div "Ciao! 👋 I'm your virtual concierge at Through Eternity Tours. Whether you’re pl…" at bounding box center [304, 131] width 274 height 9
copy div "irtual concierge a"
click at [15, 48] on div "Chatbot" at bounding box center [18, 51] width 13 height 10
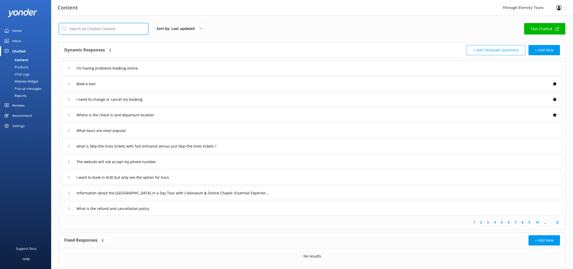
click at [106, 29] on input "text" at bounding box center [104, 29] width 90 height 12
paste input "virtual concierge"
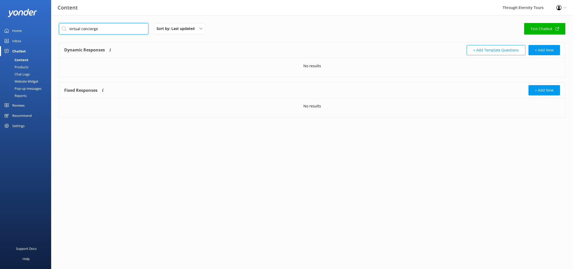
type input "virtual concierge"
click at [24, 79] on div "Website Widget" at bounding box center [20, 81] width 35 height 7
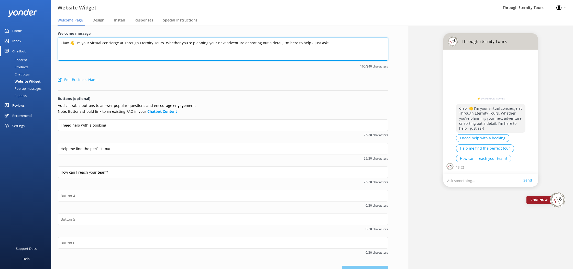
click at [332, 43] on textarea "Ciao! 👋 I'm your virtual concierge at Through Eternity Tours. Whether you’re pl…" at bounding box center [223, 49] width 331 height 23
type textarea "Ciao! 👋 I'm your virtual concierge at Through Eternity Tours. Whether you’re pl…"
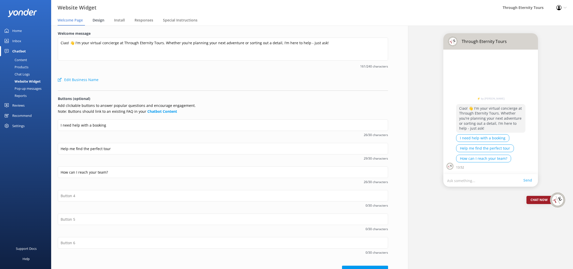
click at [94, 20] on span "Design" at bounding box center [99, 20] width 12 height 5
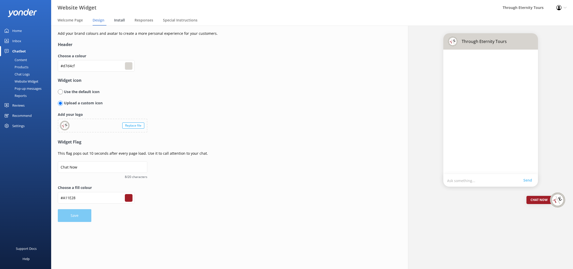
click at [116, 22] on span "Install" at bounding box center [119, 20] width 11 height 5
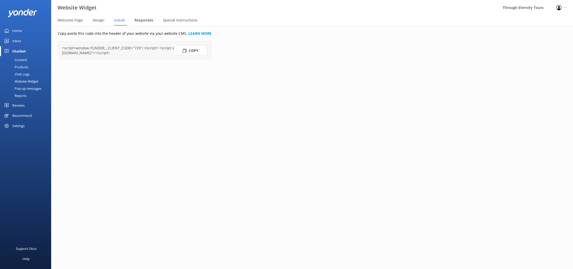
drag, startPoint x: 143, startPoint y: 22, endPoint x: 147, endPoint y: 22, distance: 4.6
click at [143, 22] on span "Responses" at bounding box center [144, 20] width 19 height 5
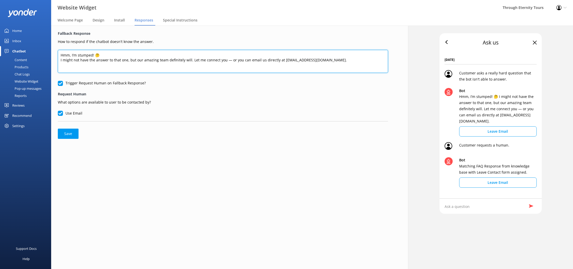
drag, startPoint x: 224, startPoint y: 60, endPoint x: 228, endPoint y: 59, distance: 3.9
click at [224, 60] on textarea "Hmm, I’m stumped! 🤔 I might not have the answer to that one, but our amazing te…" at bounding box center [223, 61] width 331 height 23
drag, startPoint x: 362, startPoint y: 60, endPoint x: 55, endPoint y: 44, distance: 307.6
click at [55, 44] on div "Fallback Response How to respond if the chatbot doesn't know the answer. Hmm, I…" at bounding box center [223, 85] width 344 height 119
click at [343, 60] on textarea "Hmm, I’m stumped! 🤔 I might not have the answer to that one, but our amazing te…" at bounding box center [223, 61] width 331 height 23
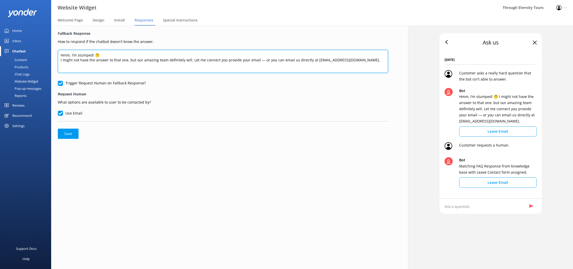
click at [369, 61] on textarea "Hmm, I’m stumped! 🤔 I might not have the answer to that one, but our amazing te…" at bounding box center [223, 61] width 331 height 23
paste textarea "If you'd like, feel free to leave your name and email here, and we'll get back …"
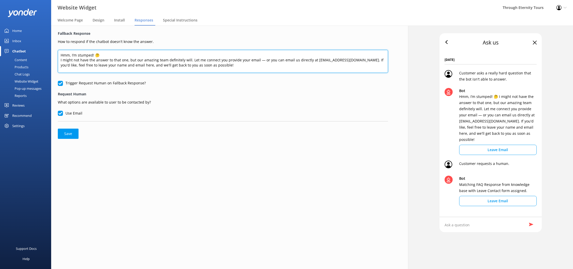
drag, startPoint x: 266, startPoint y: 61, endPoint x: 223, endPoint y: 61, distance: 43.0
click at [223, 61] on textarea "Hmm, I’m stumped! 🤔 I might not have the answer to that one, but our amazing te…" at bounding box center [223, 61] width 331 height 23
click at [261, 61] on textarea "Hmm, I’m stumped! 🤔 I might not have the answer to that one, but our amazing te…" at bounding box center [223, 61] width 331 height 23
drag, startPoint x: 225, startPoint y: 61, endPoint x: 256, endPoint y: 62, distance: 31.0
click at [256, 62] on textarea "Hmm, I’m stumped! 🤔 I might not have the answer to that one, but our amazing te…" at bounding box center [223, 61] width 331 height 23
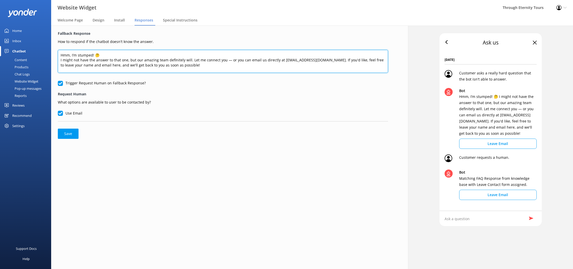
drag, startPoint x: 335, startPoint y: 66, endPoint x: 330, endPoint y: 60, distance: 8.4
click at [329, 59] on textarea "Hmm, I’m stumped! 🤔 I might not have the answer to that one, but our amazing te…" at bounding box center [223, 61] width 331 height 23
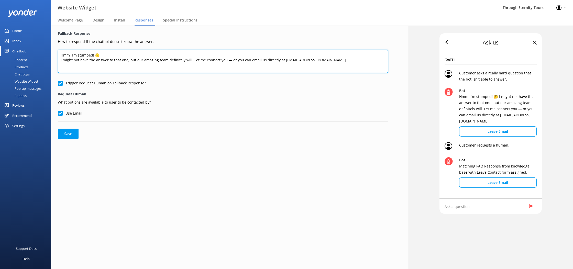
drag, startPoint x: 223, startPoint y: 60, endPoint x: 250, endPoint y: 54, distance: 27.6
click at [223, 60] on textarea "Hmm, I’m stumped! 🤔 I might not have the answer to that one, but our amazing te…" at bounding box center [223, 61] width 331 height 23
paste textarea "Or, just leave your name and email, and we'll get back to you!"
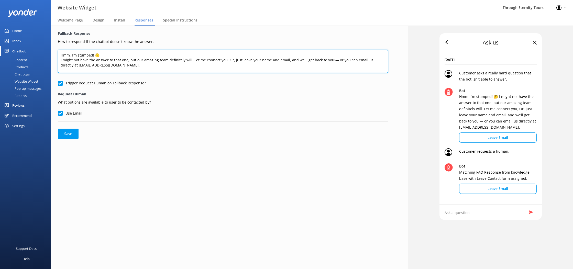
drag, startPoint x: 230, startPoint y: 61, endPoint x: 257, endPoint y: 50, distance: 28.6
click at [232, 60] on textarea "Hmm, I’m stumped! 🤔 I might not have the answer to that one, but our amazing te…" at bounding box center [223, 61] width 331 height 23
drag, startPoint x: 321, startPoint y: 61, endPoint x: 331, endPoint y: 55, distance: 11.9
click at [321, 61] on textarea "Hmm, I’m stumped! 🤔 I might not have the answer to that one, but our amazing te…" at bounding box center [223, 61] width 331 height 23
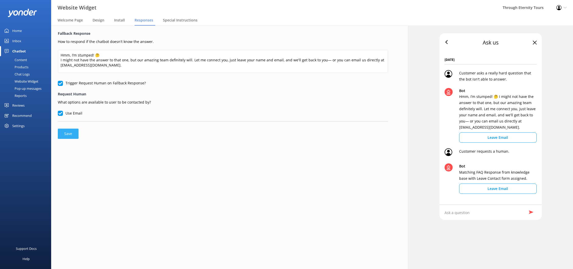
click at [75, 136] on button "Save" at bounding box center [68, 134] width 21 height 10
type textarea "Hmm, I’m stumped! 🤔 I might not have the answer to that one, but our amazing te…"
click at [74, 22] on span "Welcome Page" at bounding box center [70, 20] width 25 height 5
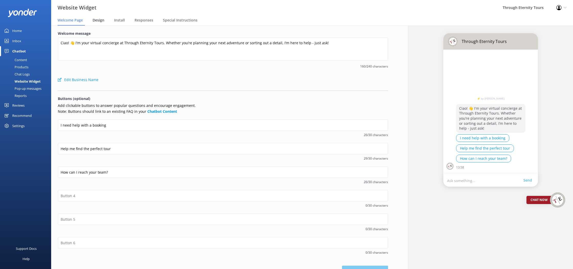
click at [99, 22] on span "Design" at bounding box center [99, 20] width 12 height 5
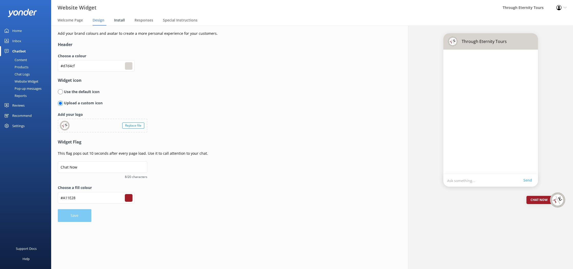
click at [117, 22] on span "Install" at bounding box center [119, 20] width 11 height 5
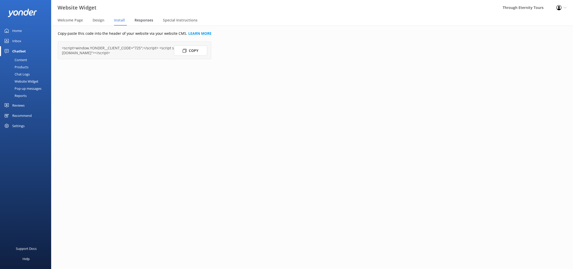
click at [137, 21] on span "Responses" at bounding box center [144, 20] width 19 height 5
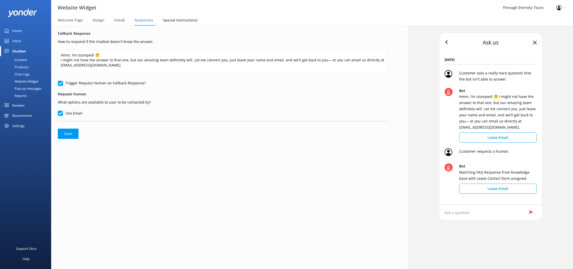
click at [188, 22] on span "Special Instructions" at bounding box center [180, 20] width 35 height 5
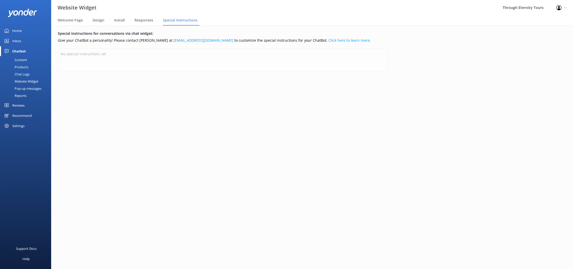
click at [20, 122] on div "Settings" at bounding box center [18, 126] width 12 height 10
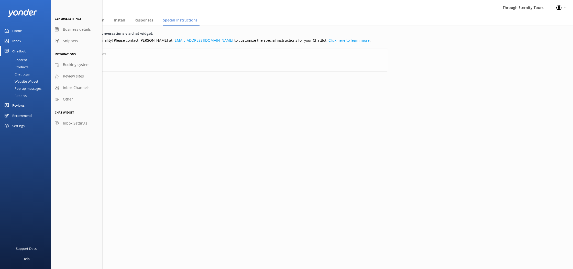
click at [20, 125] on div "Settings" at bounding box center [18, 126] width 12 height 10
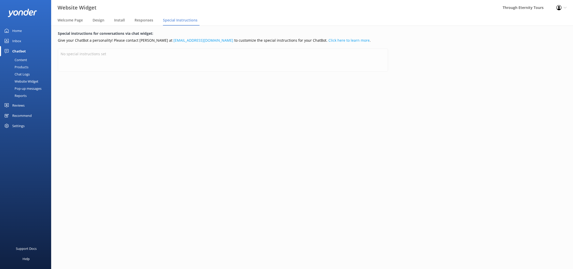
click at [22, 126] on div "Settings" at bounding box center [18, 126] width 12 height 10
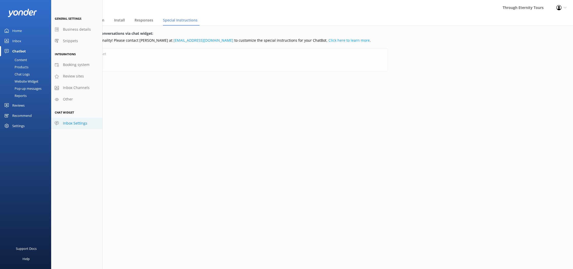
click at [74, 124] on span "Inbox Settings" at bounding box center [75, 124] width 24 height 6
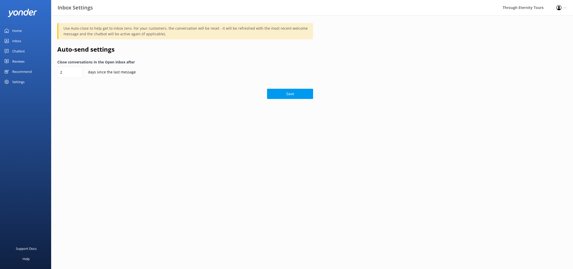
click at [20, 85] on div "Settings" at bounding box center [18, 82] width 12 height 10
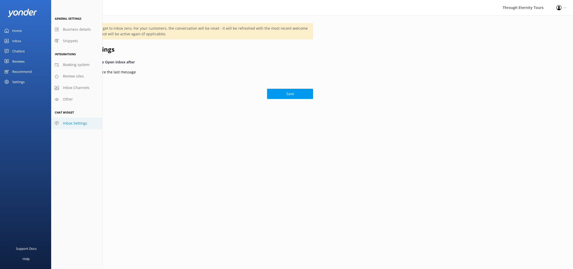
click at [16, 30] on div "Home" at bounding box center [16, 31] width 9 height 10
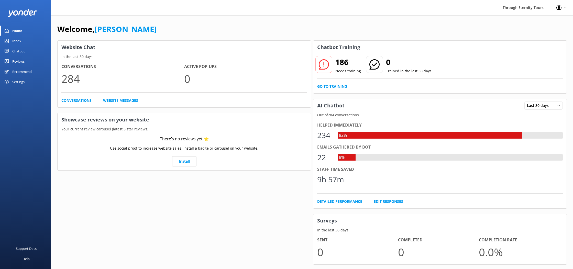
click at [11, 41] on link "Inbox" at bounding box center [25, 41] width 51 height 10
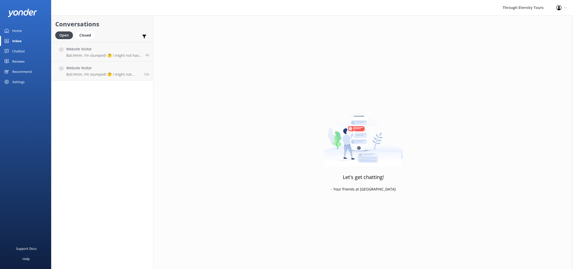
click at [12, 48] on link "Chatbot" at bounding box center [25, 51] width 51 height 10
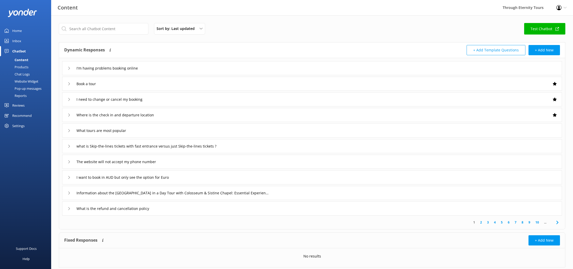
click at [16, 29] on div "Home" at bounding box center [16, 31] width 9 height 10
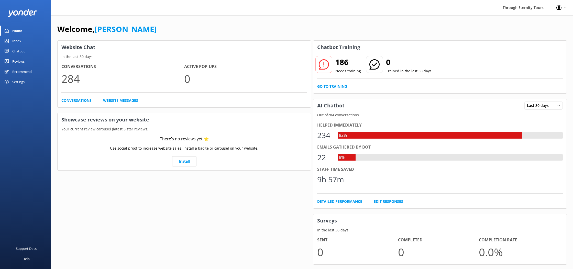
click at [20, 42] on div "Inbox" at bounding box center [16, 41] width 9 height 10
